Goal: Transaction & Acquisition: Purchase product/service

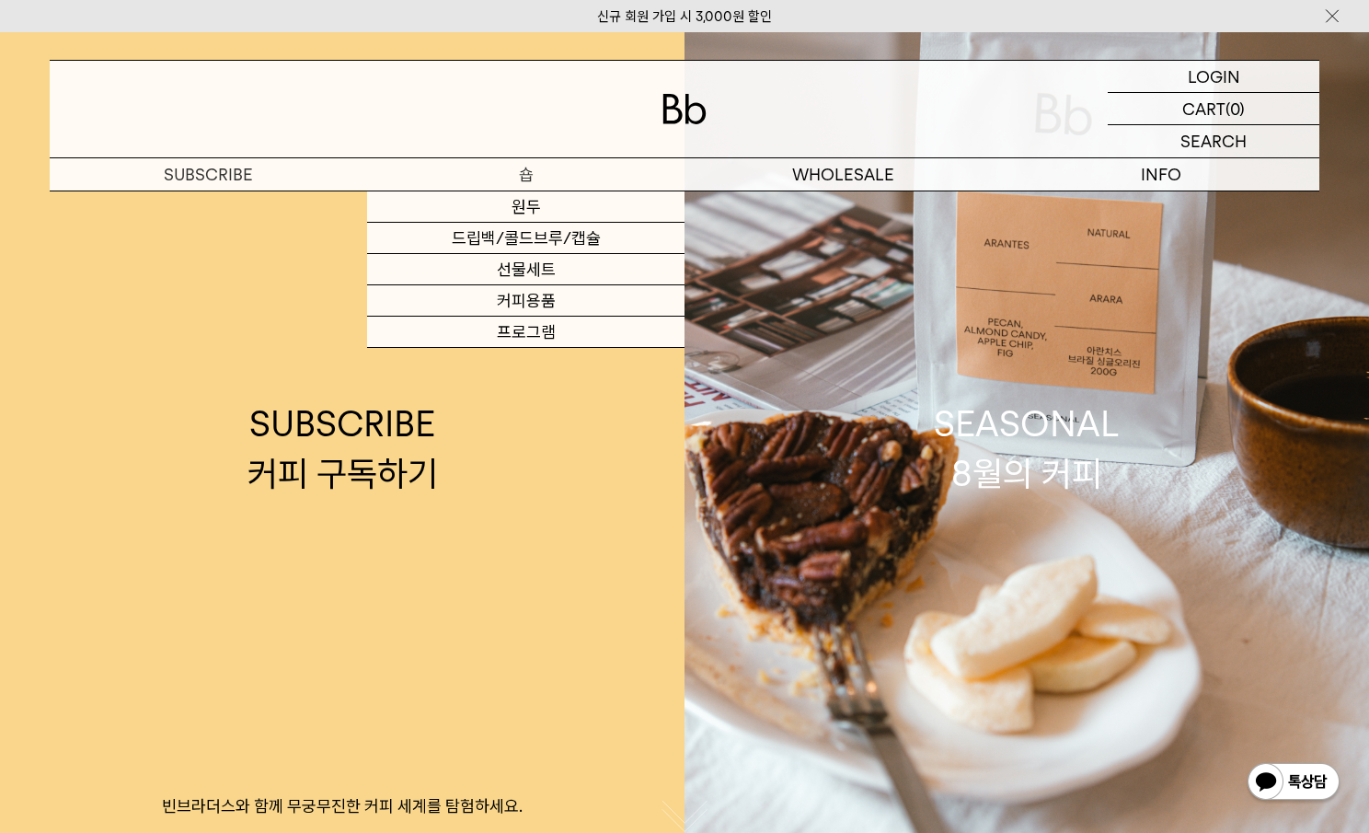
click at [518, 170] on p "숍" at bounding box center [525, 174] width 317 height 32
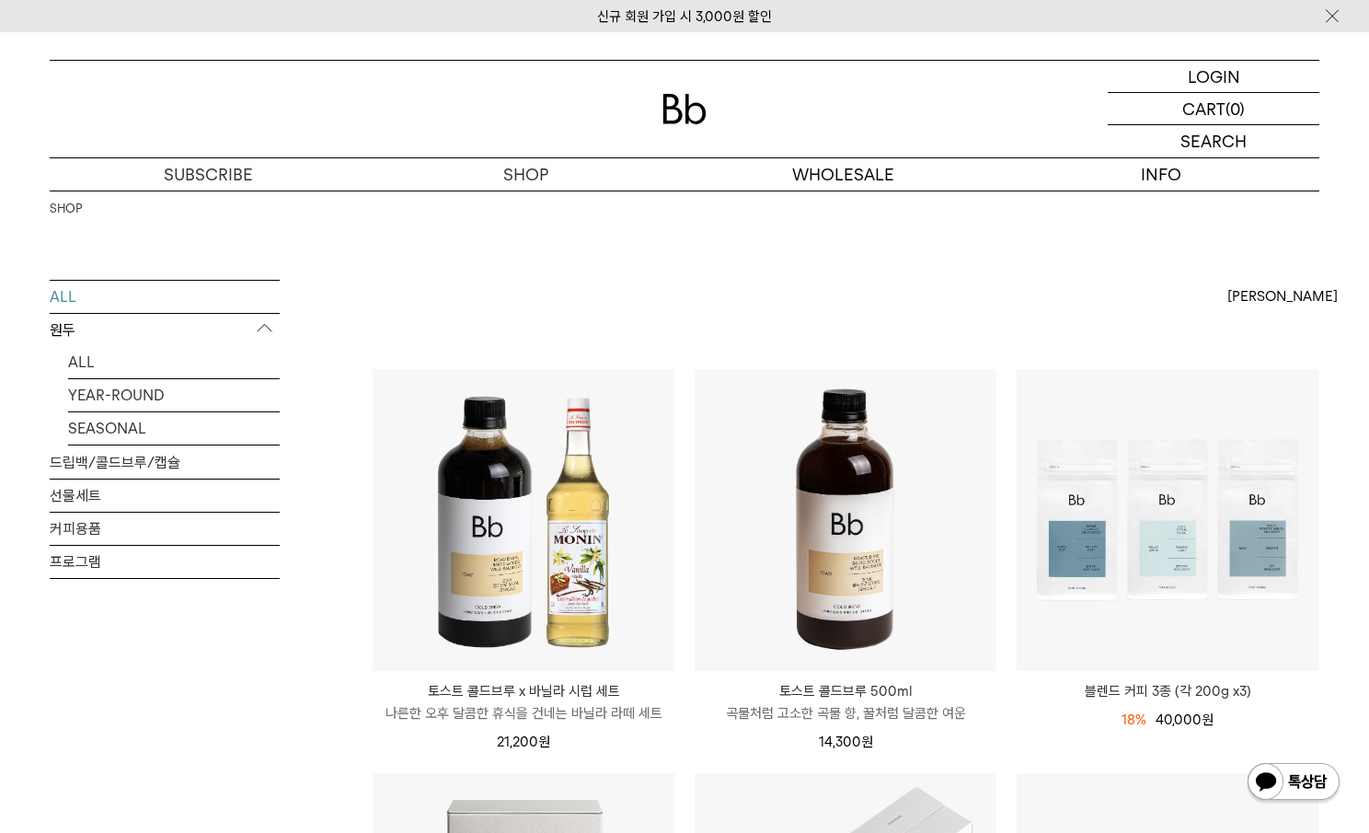
scroll to position [23, 0]
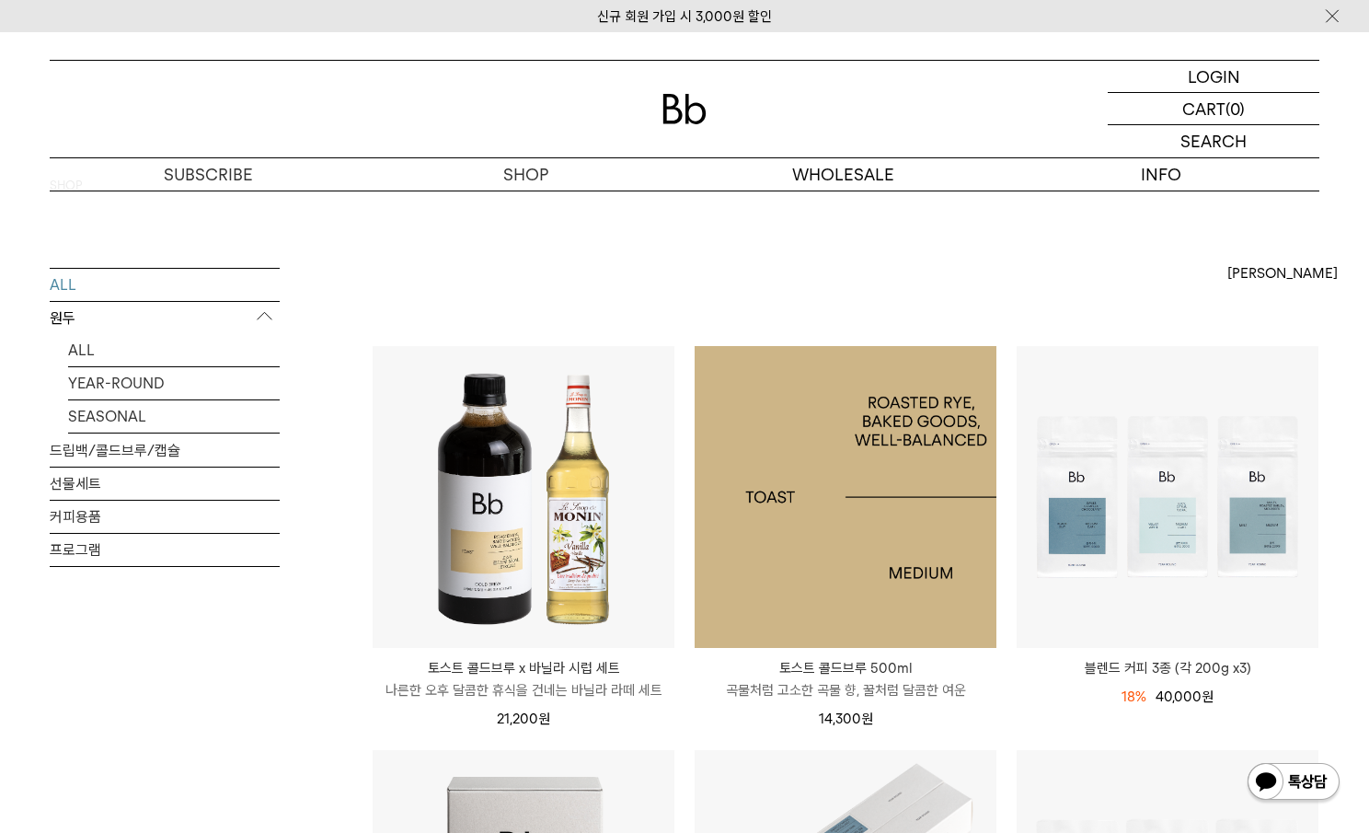
click at [873, 536] on img at bounding box center [846, 497] width 302 height 302
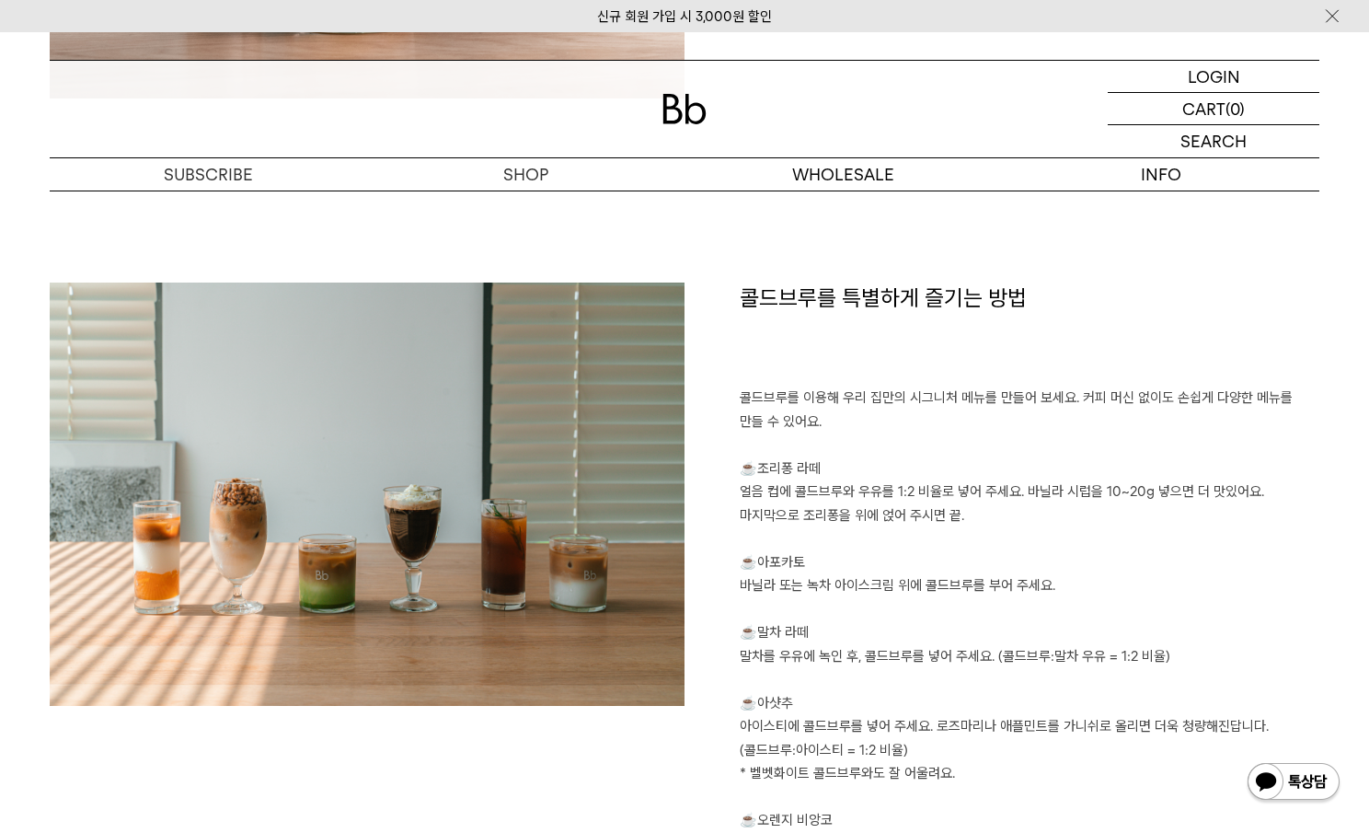
scroll to position [1662, 0]
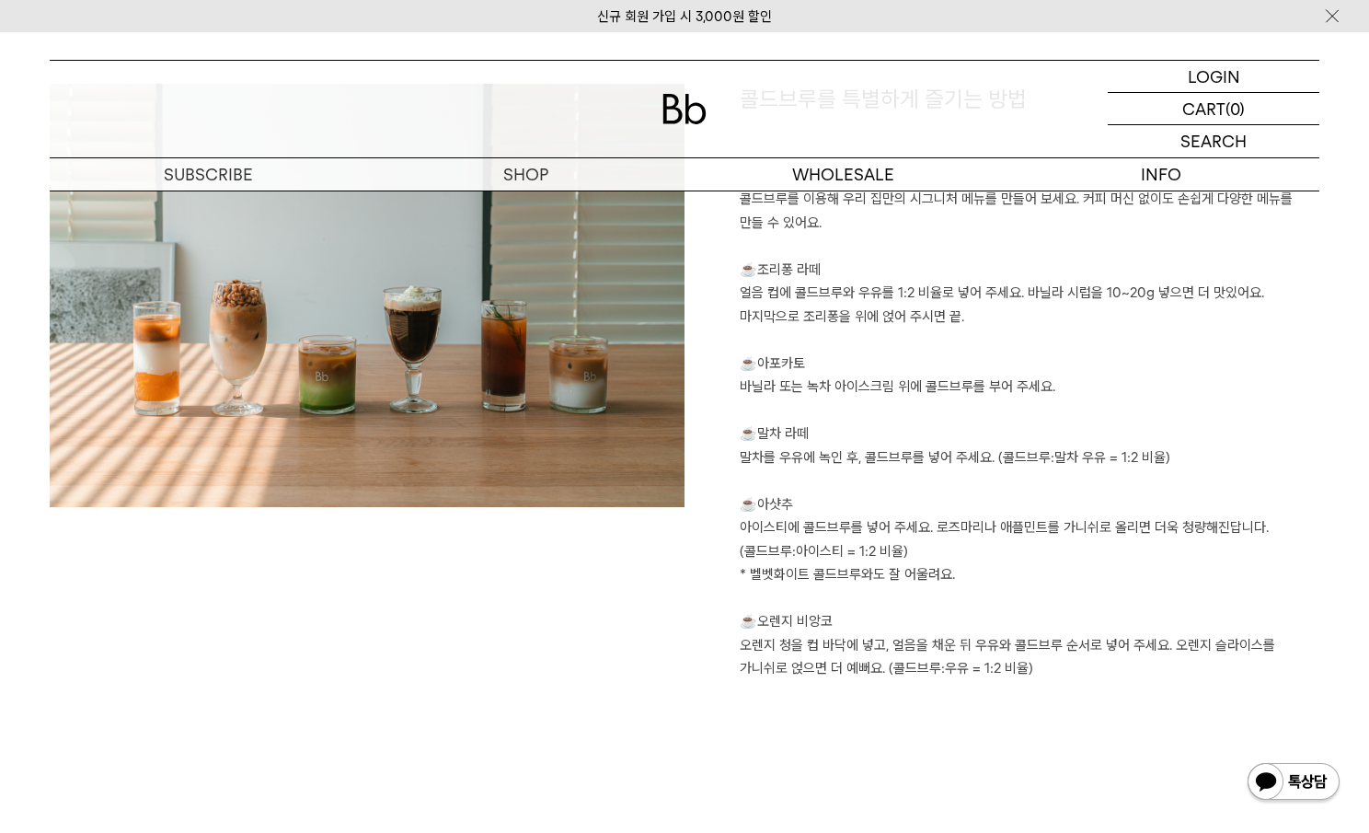
click at [1151, 478] on p at bounding box center [1030, 481] width 580 height 24
